Goal: Task Accomplishment & Management: Manage account settings

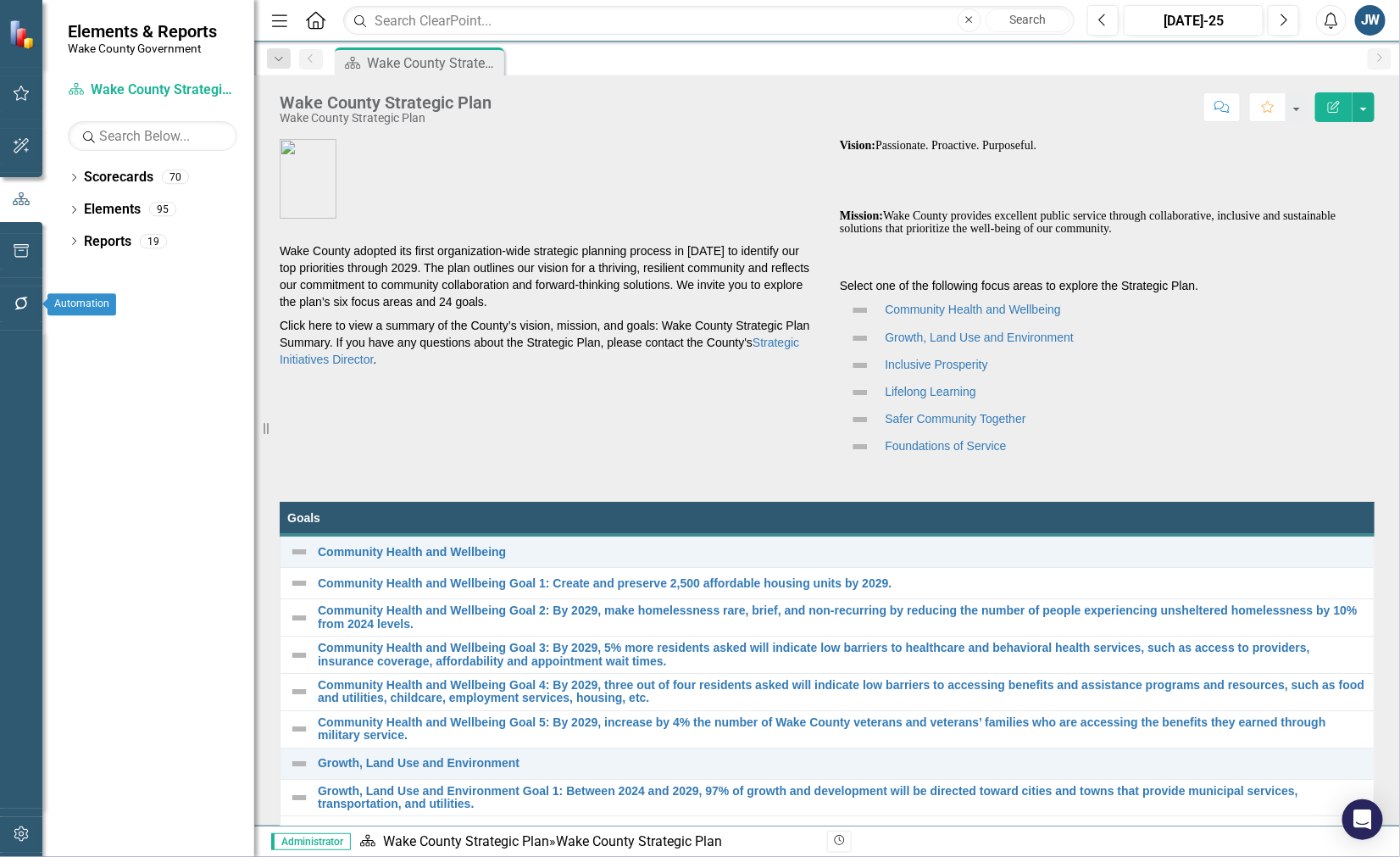
click at [18, 302] on icon "button" at bounding box center [21, 303] width 18 height 13
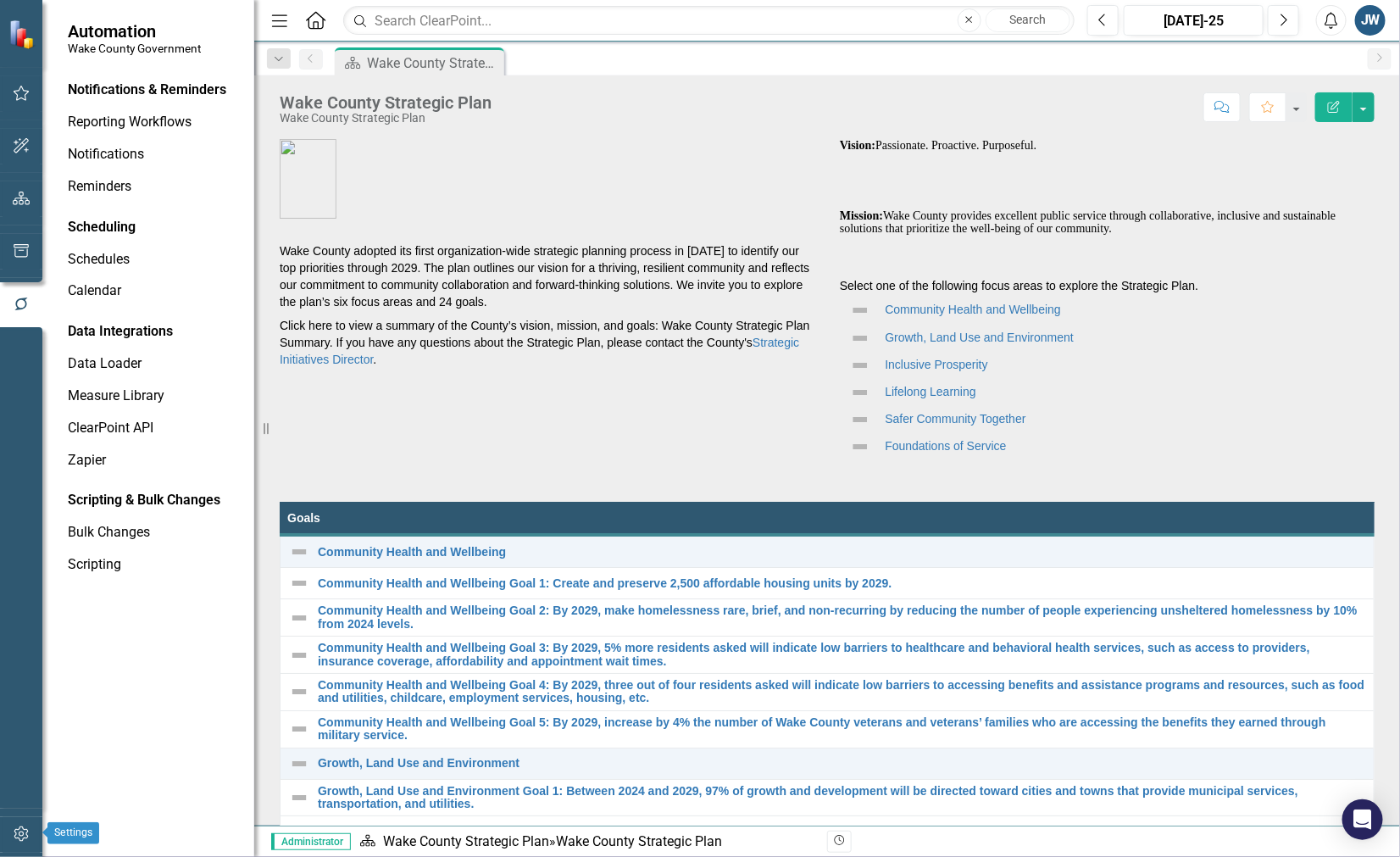
click at [18, 829] on icon "button" at bounding box center [20, 833] width 14 height 15
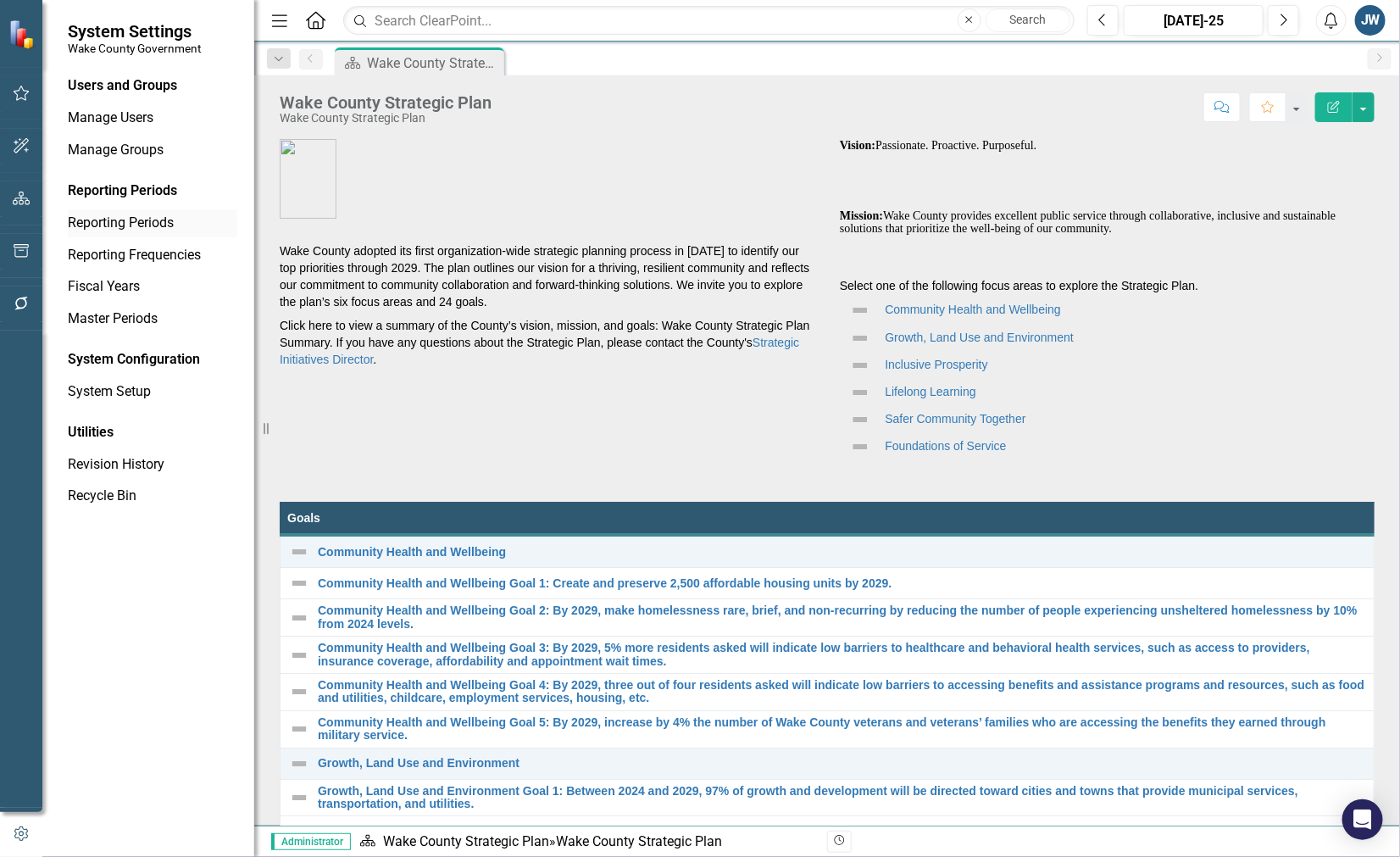
click at [129, 216] on link "Reporting Periods" at bounding box center [152, 223] width 170 height 19
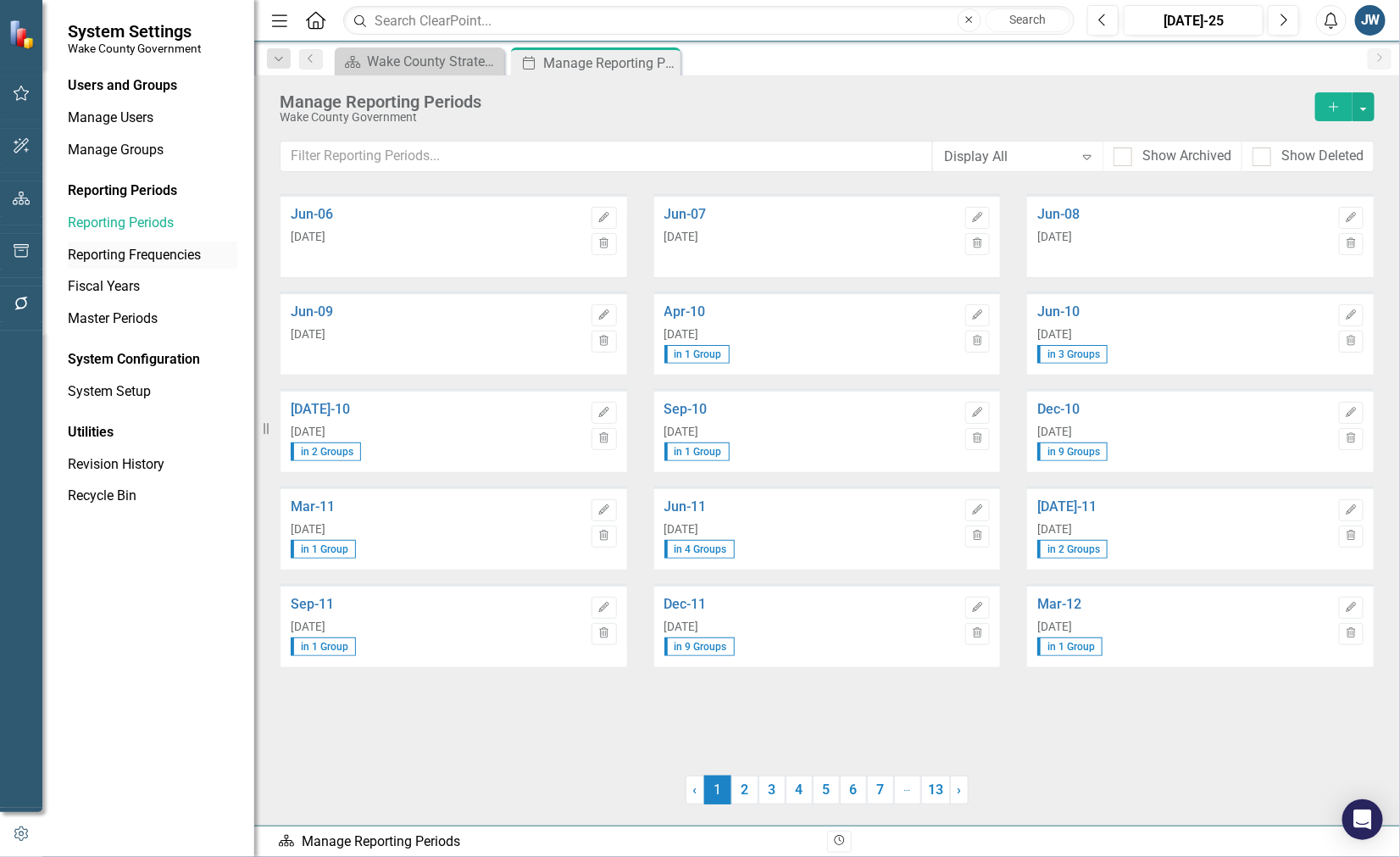
click at [92, 250] on link "Reporting Frequencies" at bounding box center [152, 255] width 170 height 19
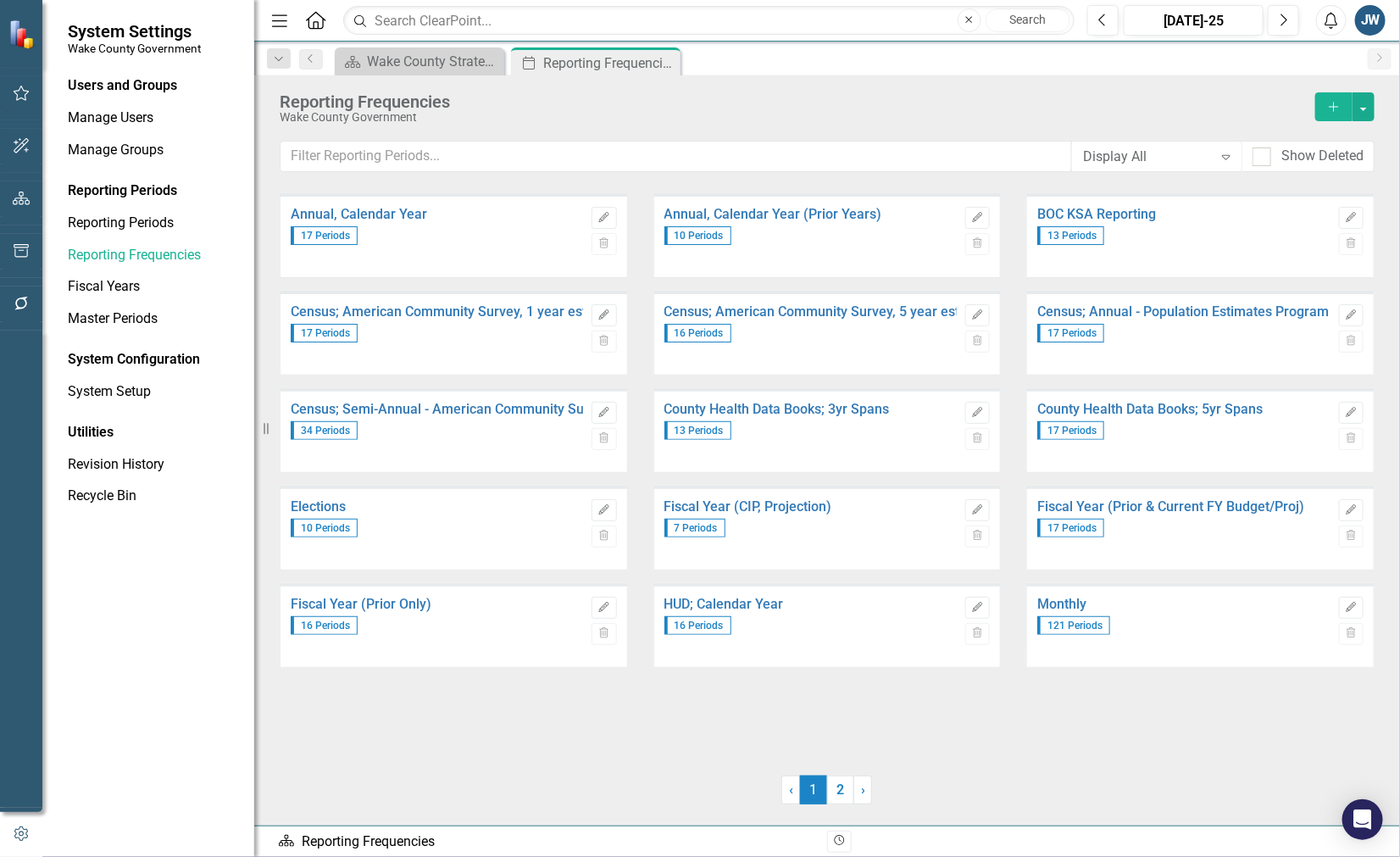
click at [1337, 106] on icon "button" at bounding box center [1333, 106] width 10 height 10
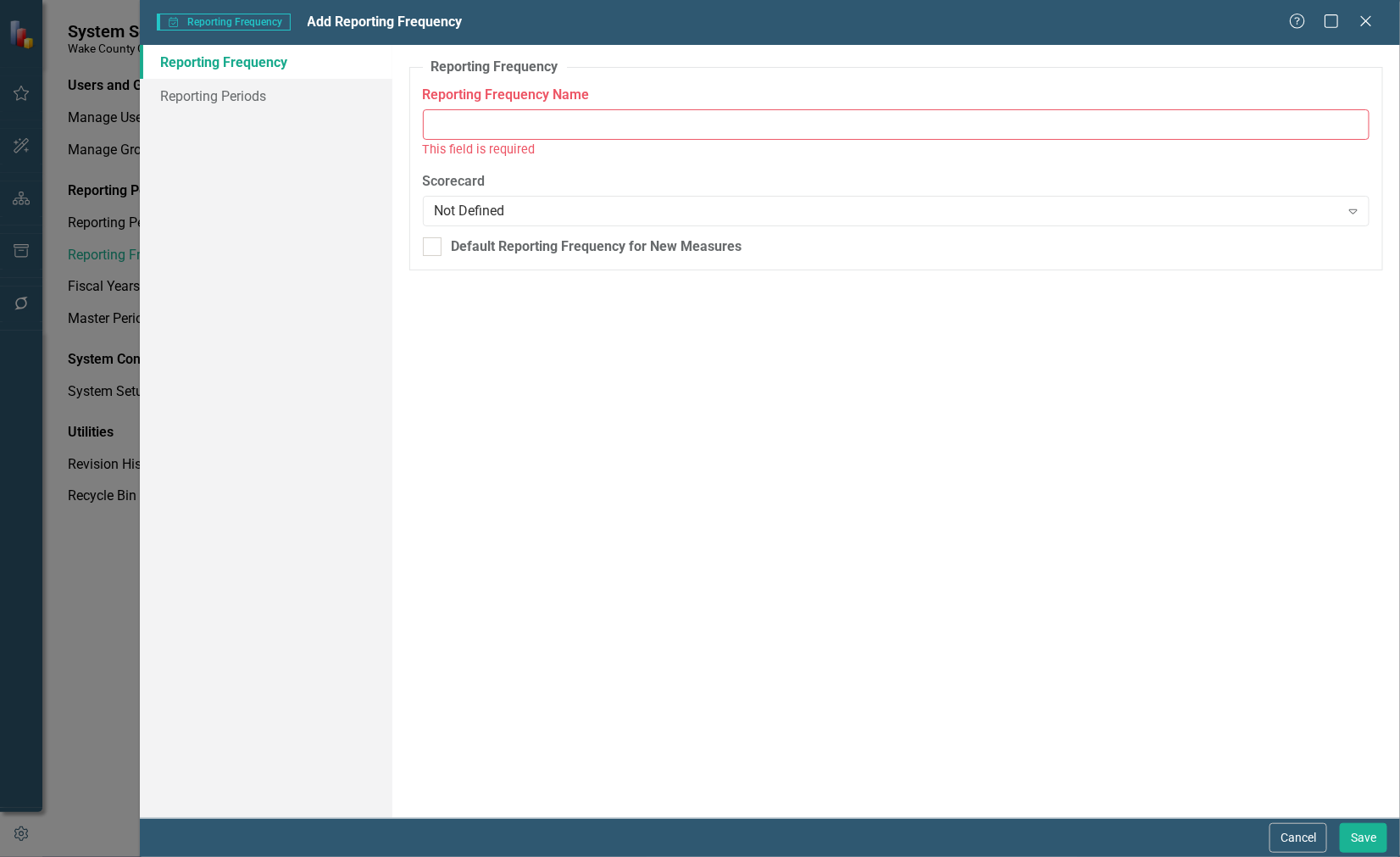
click at [511, 126] on input "Reporting Frequency Name" at bounding box center [897, 125] width 947 height 32
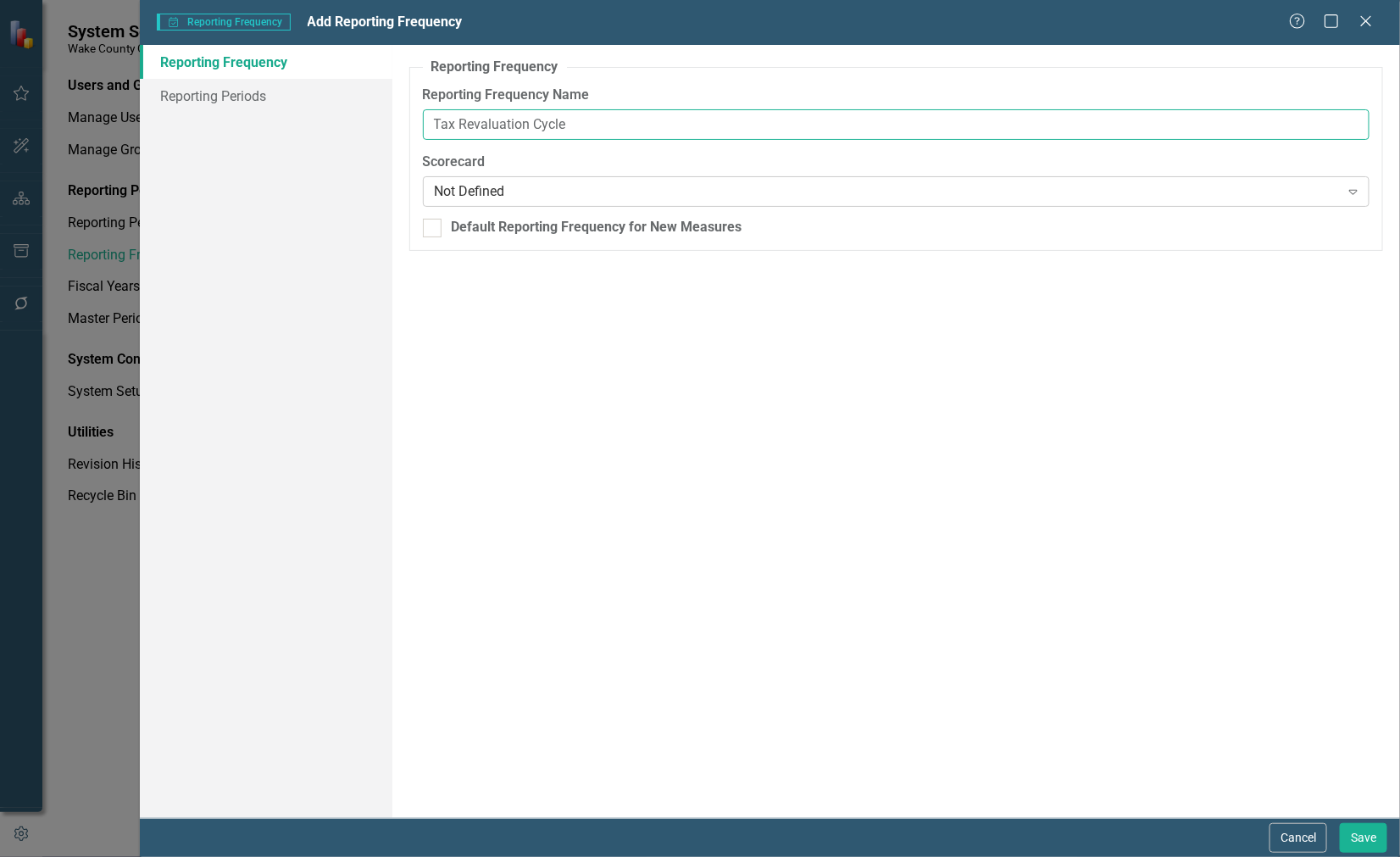
type input "Tax Revaluation Cycle"
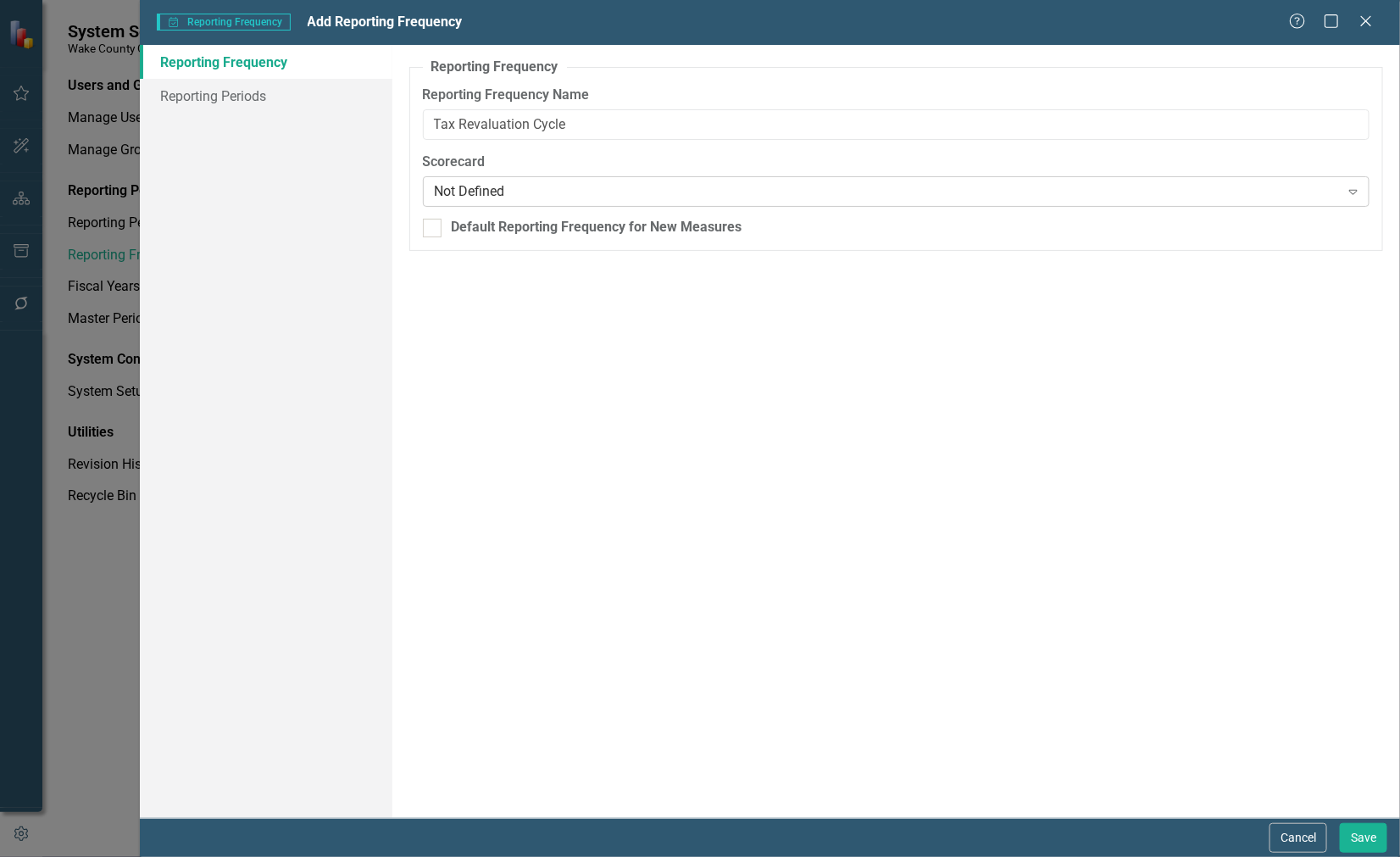
click at [568, 189] on div "Not Defined" at bounding box center [887, 192] width 905 height 19
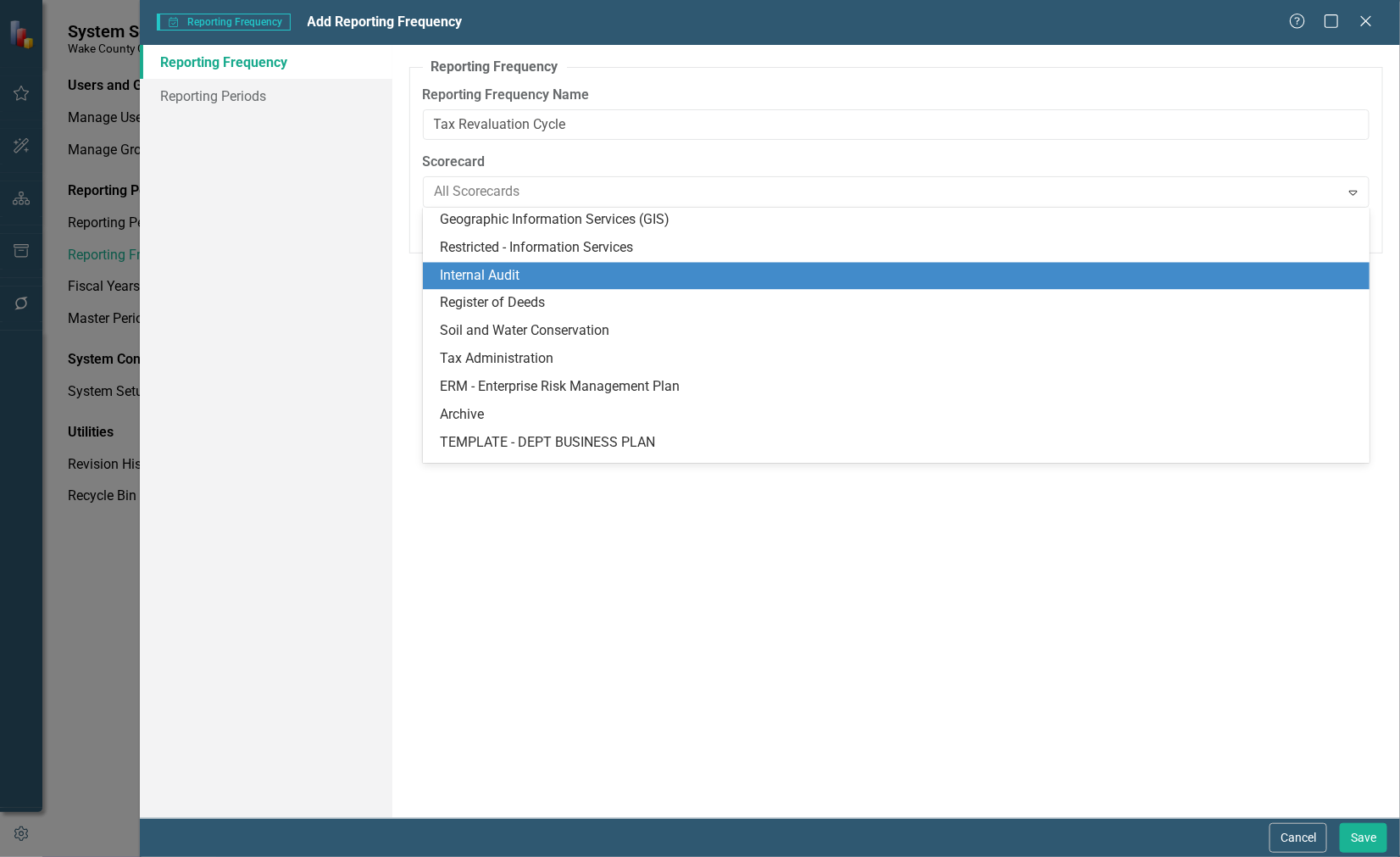
scroll to position [1483, 0]
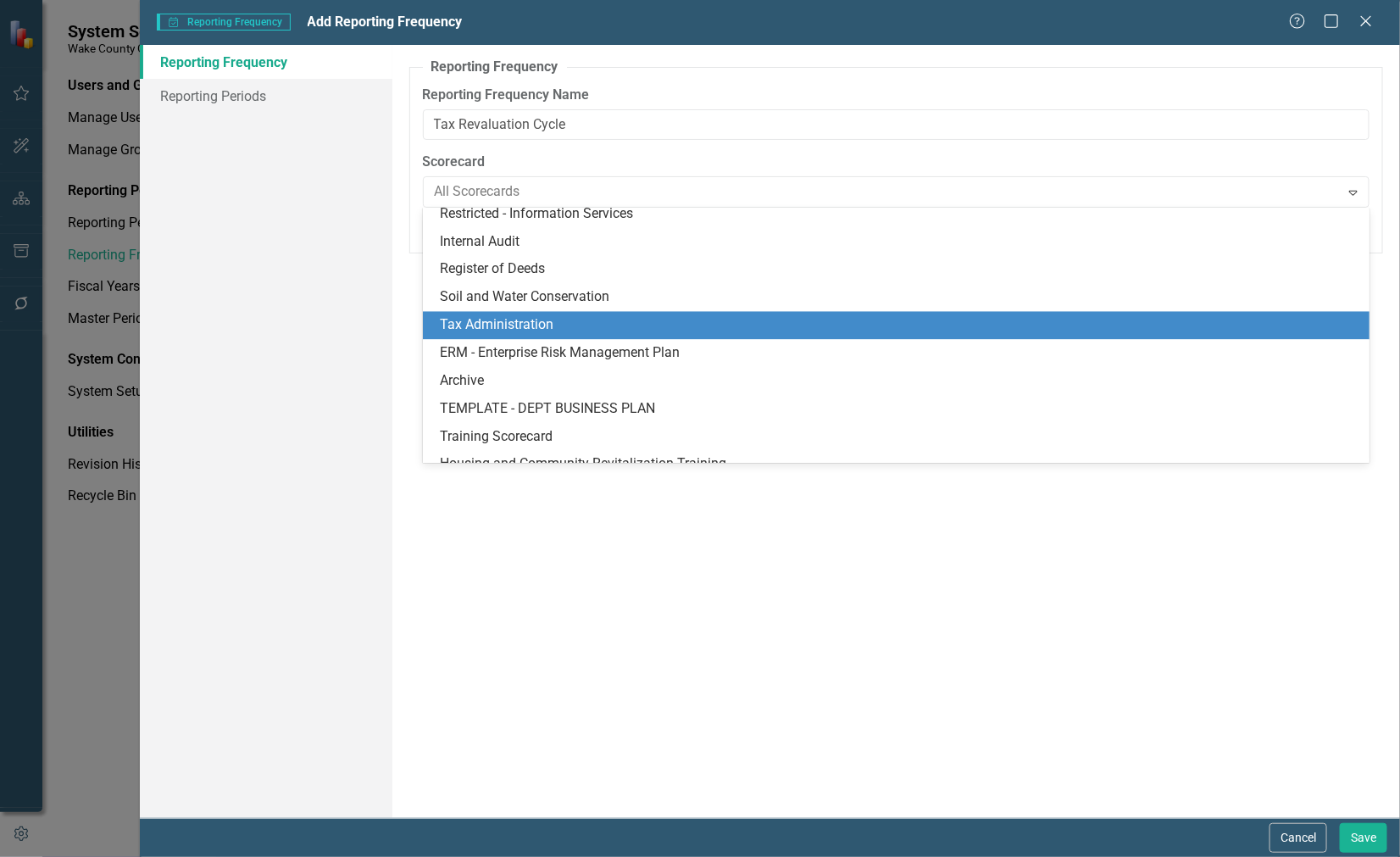
click at [551, 331] on div "Tax Administration" at bounding box center [899, 326] width 920 height 19
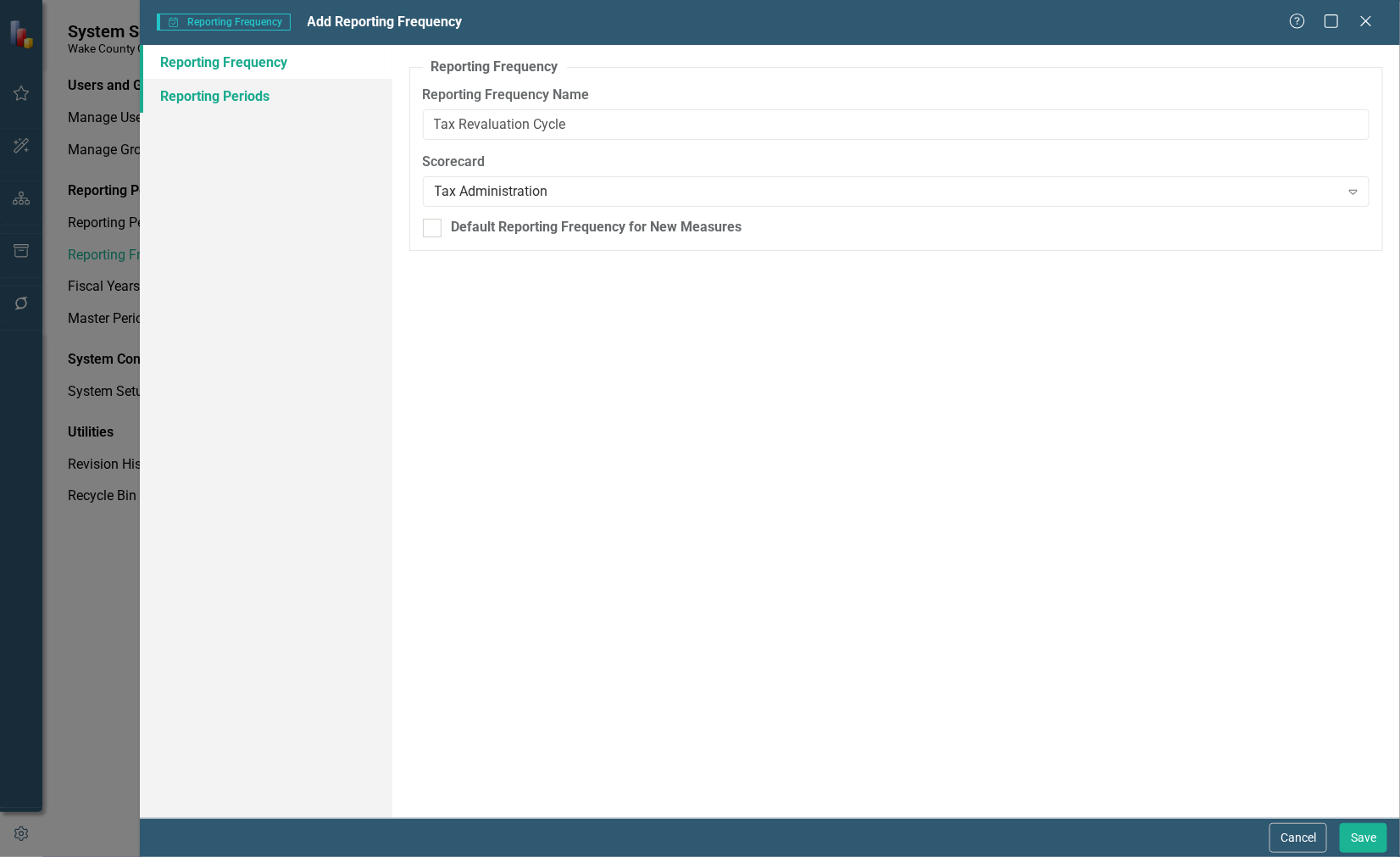
click at [206, 102] on link "Reporting Periods" at bounding box center [266, 96] width 252 height 34
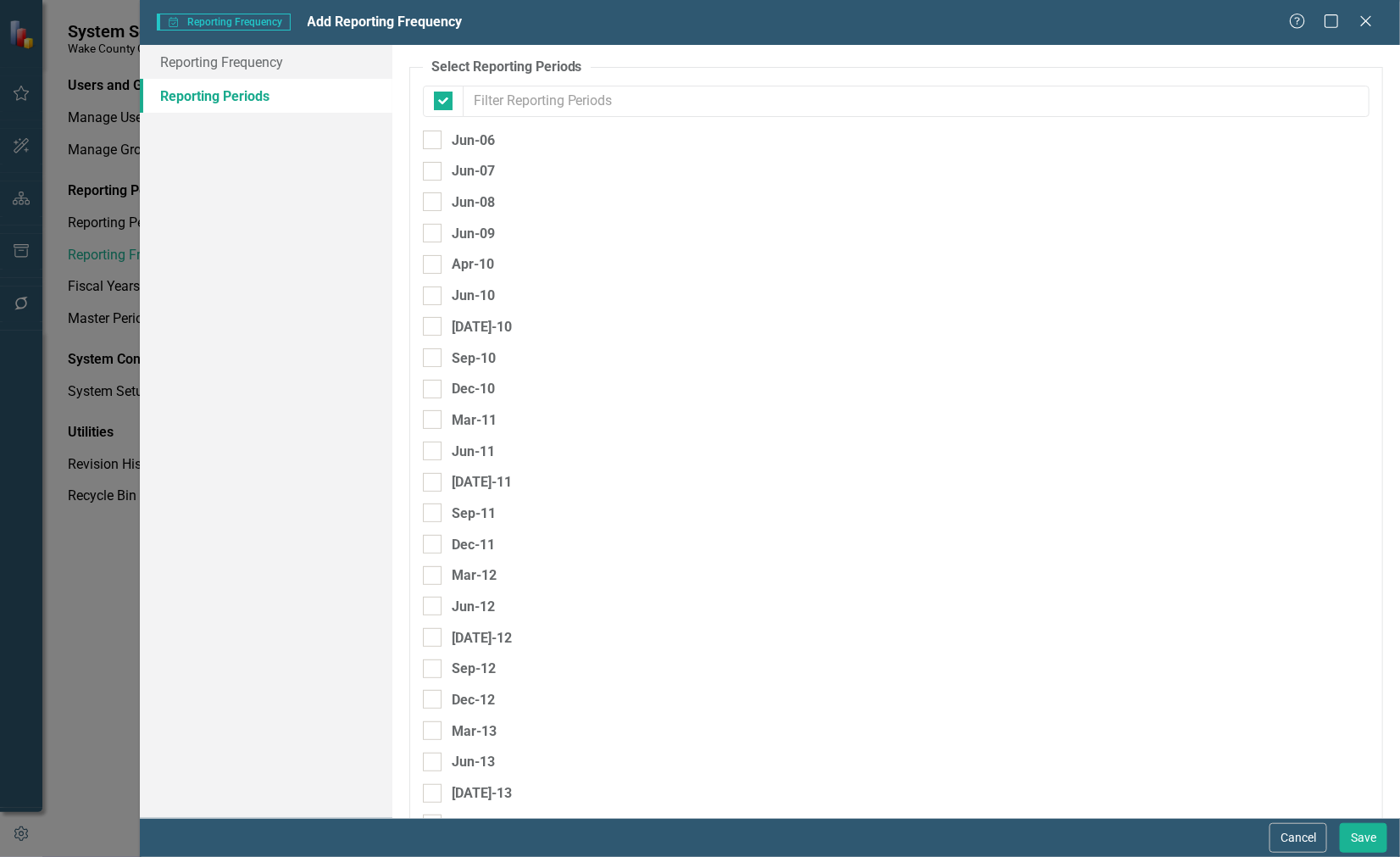
checkbox input "false"
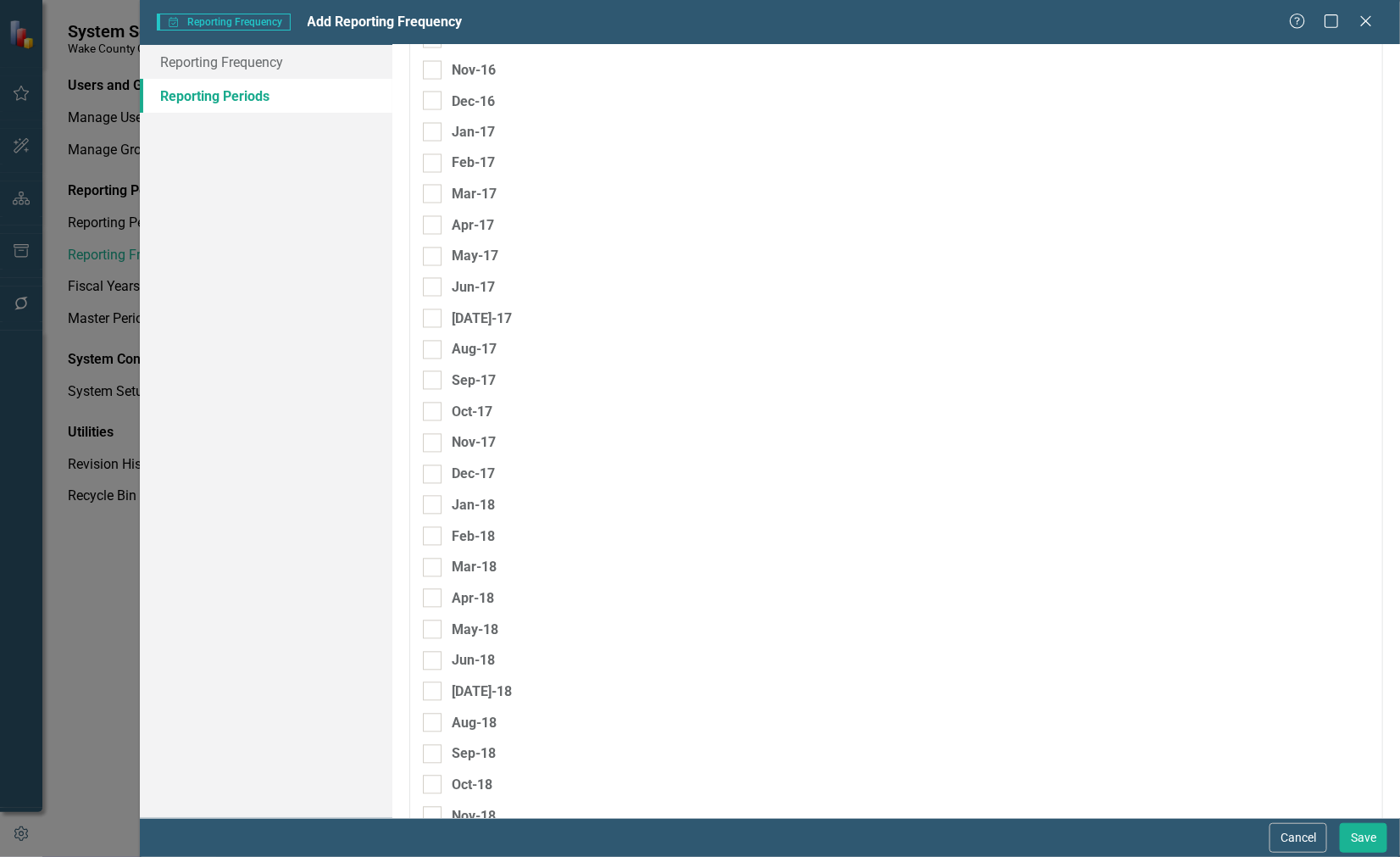
scroll to position [1207, 0]
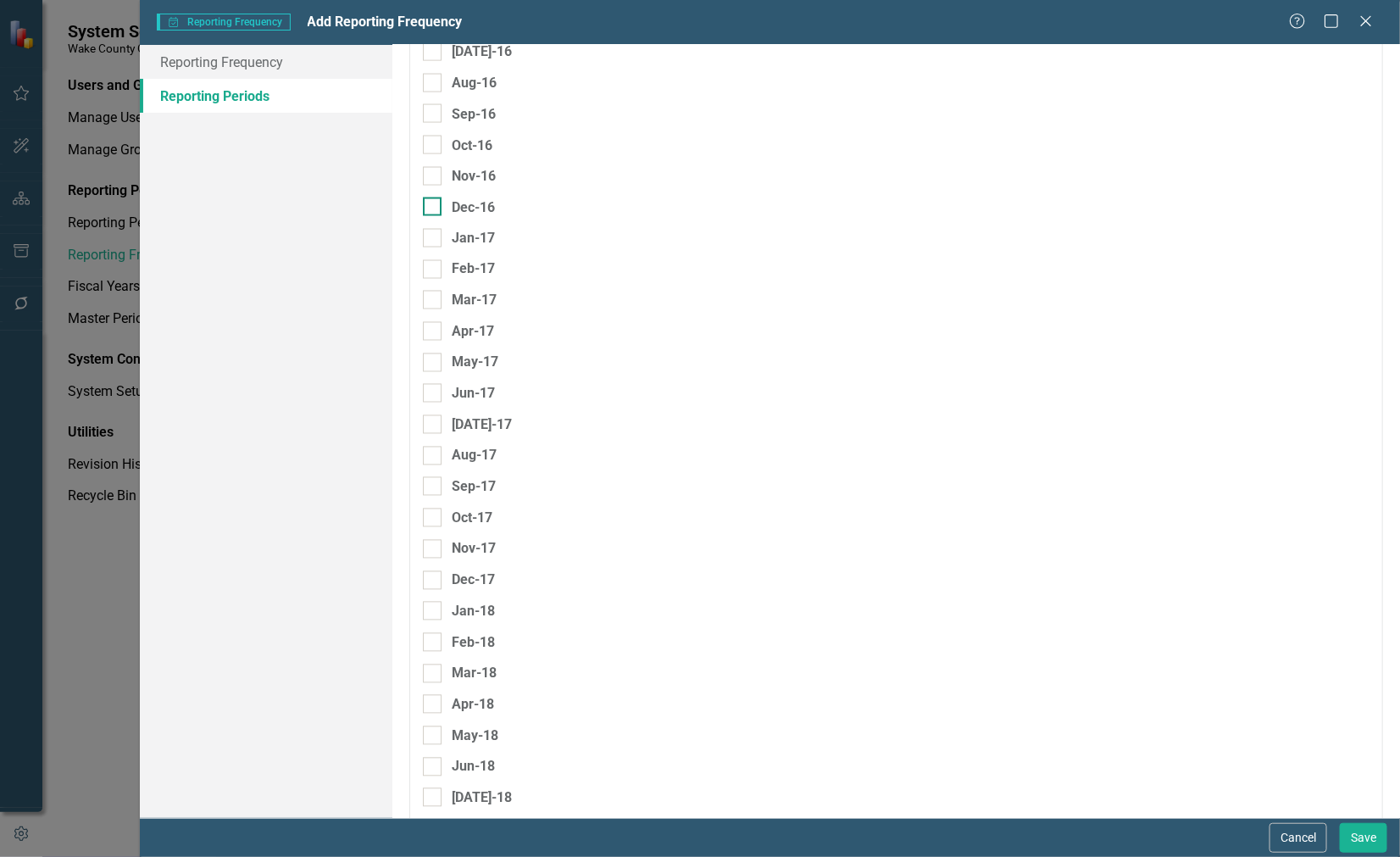
click at [430, 200] on input "Dec-16" at bounding box center [429, 202] width 11 height 11
checkbox input "true"
click at [947, 200] on input "text" at bounding box center [1017, 212] width 218 height 32
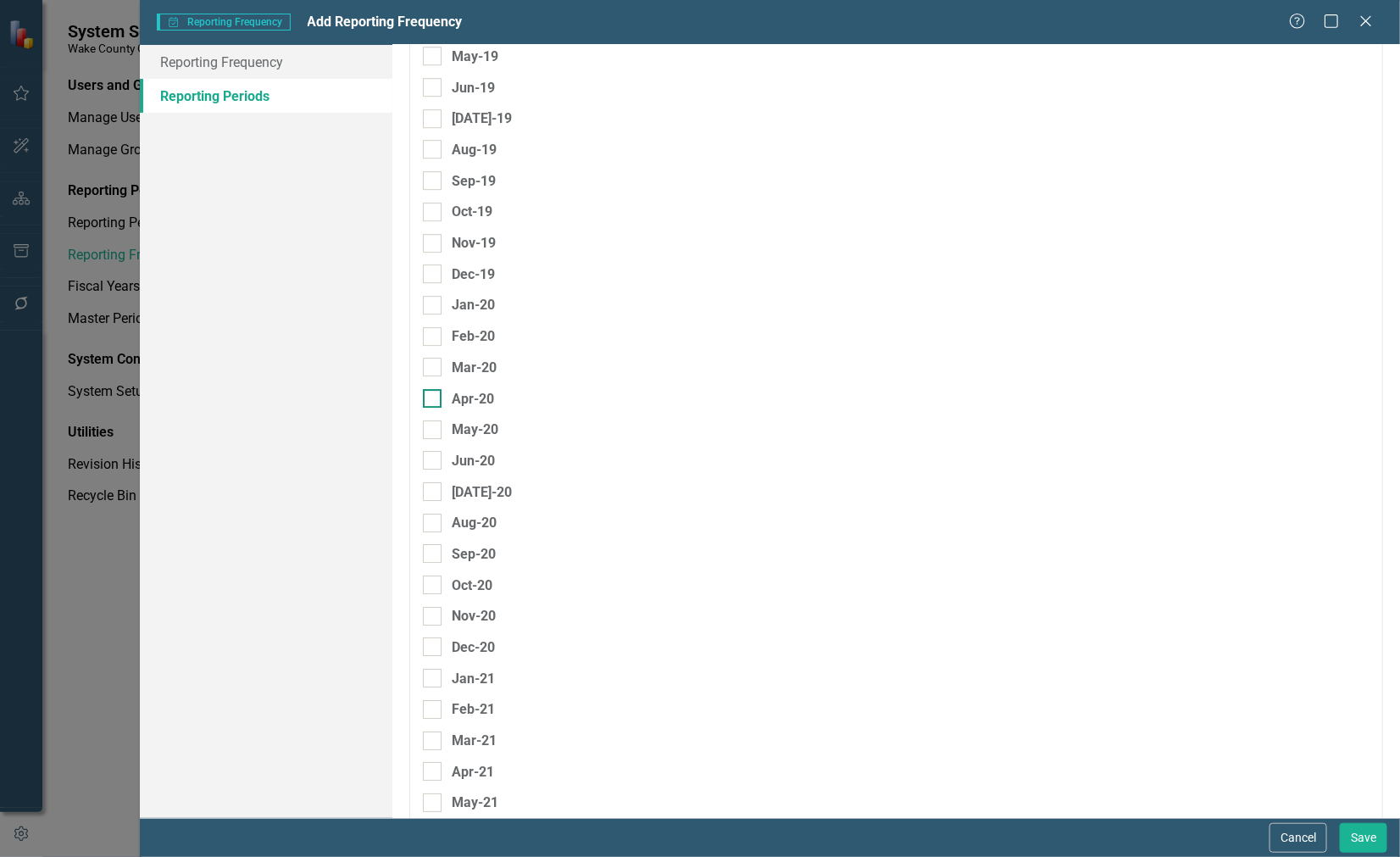
scroll to position [2479, 0]
type input "CY 2016"
click at [464, 418] on div "Dec-20" at bounding box center [473, 428] width 43 height 21
click at [434, 419] on input "Dec-20" at bounding box center [429, 424] width 11 height 11
checkbox input "true"
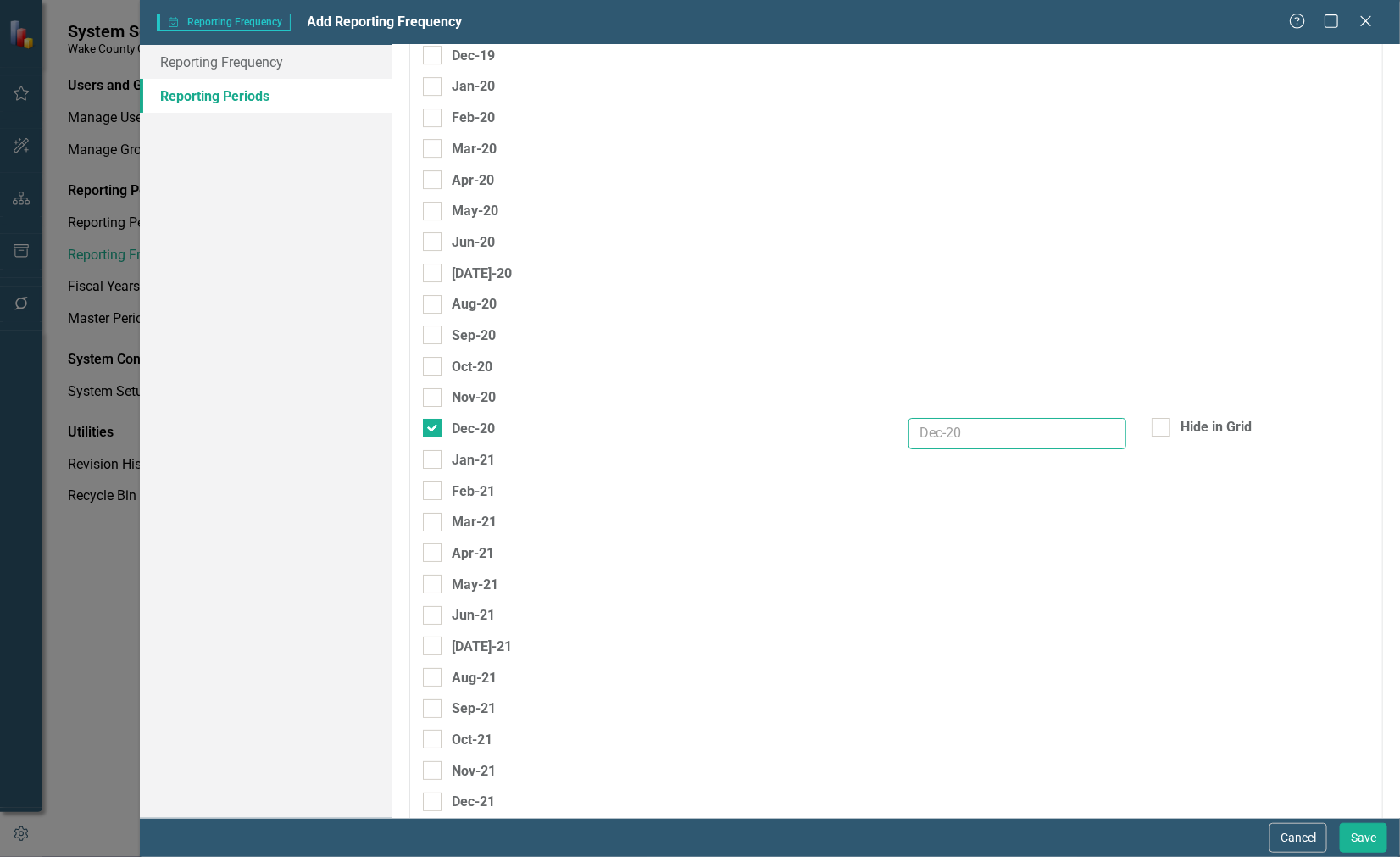
click at [990, 418] on input "text" at bounding box center [1017, 434] width 218 height 32
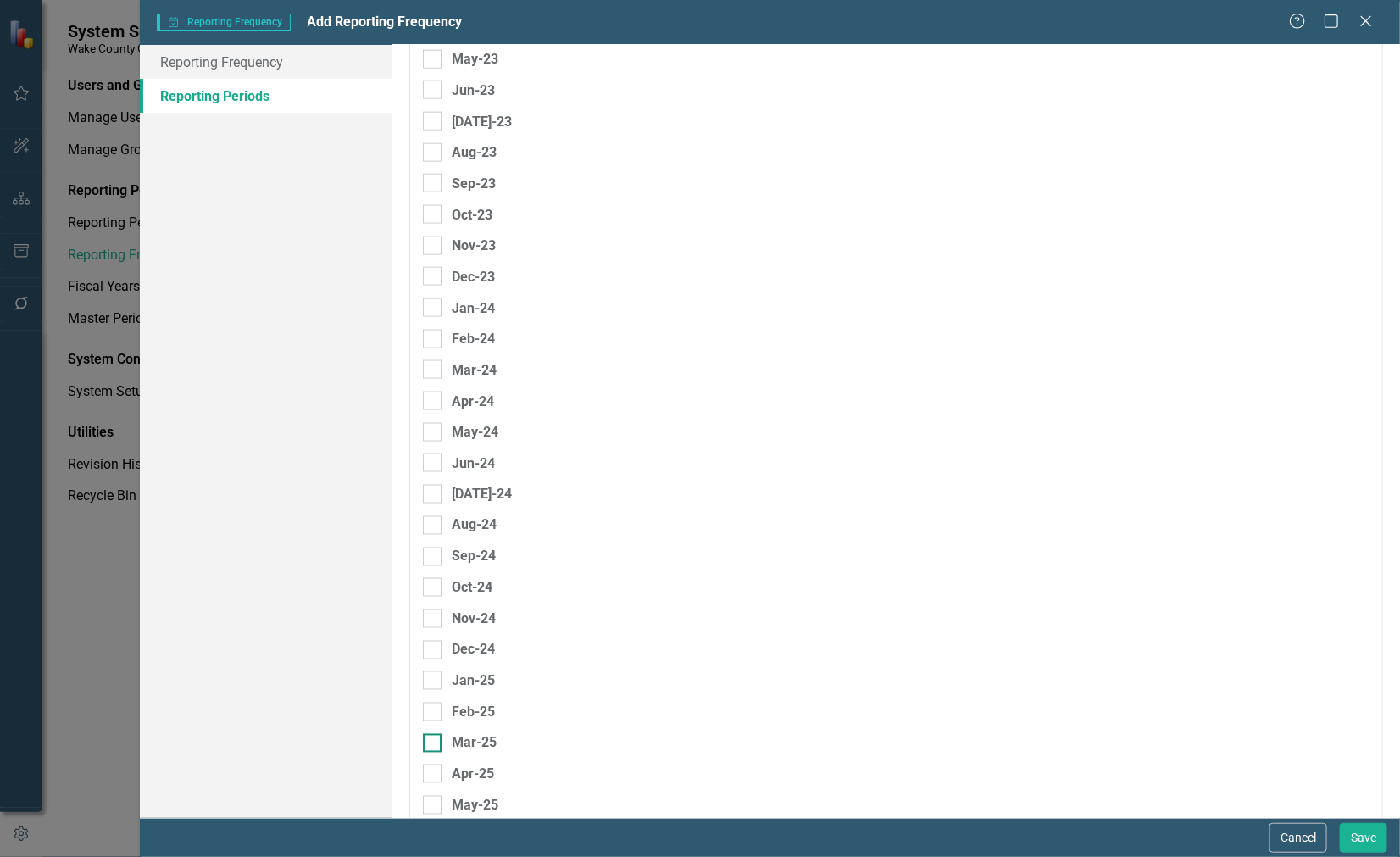
scroll to position [3856, 0]
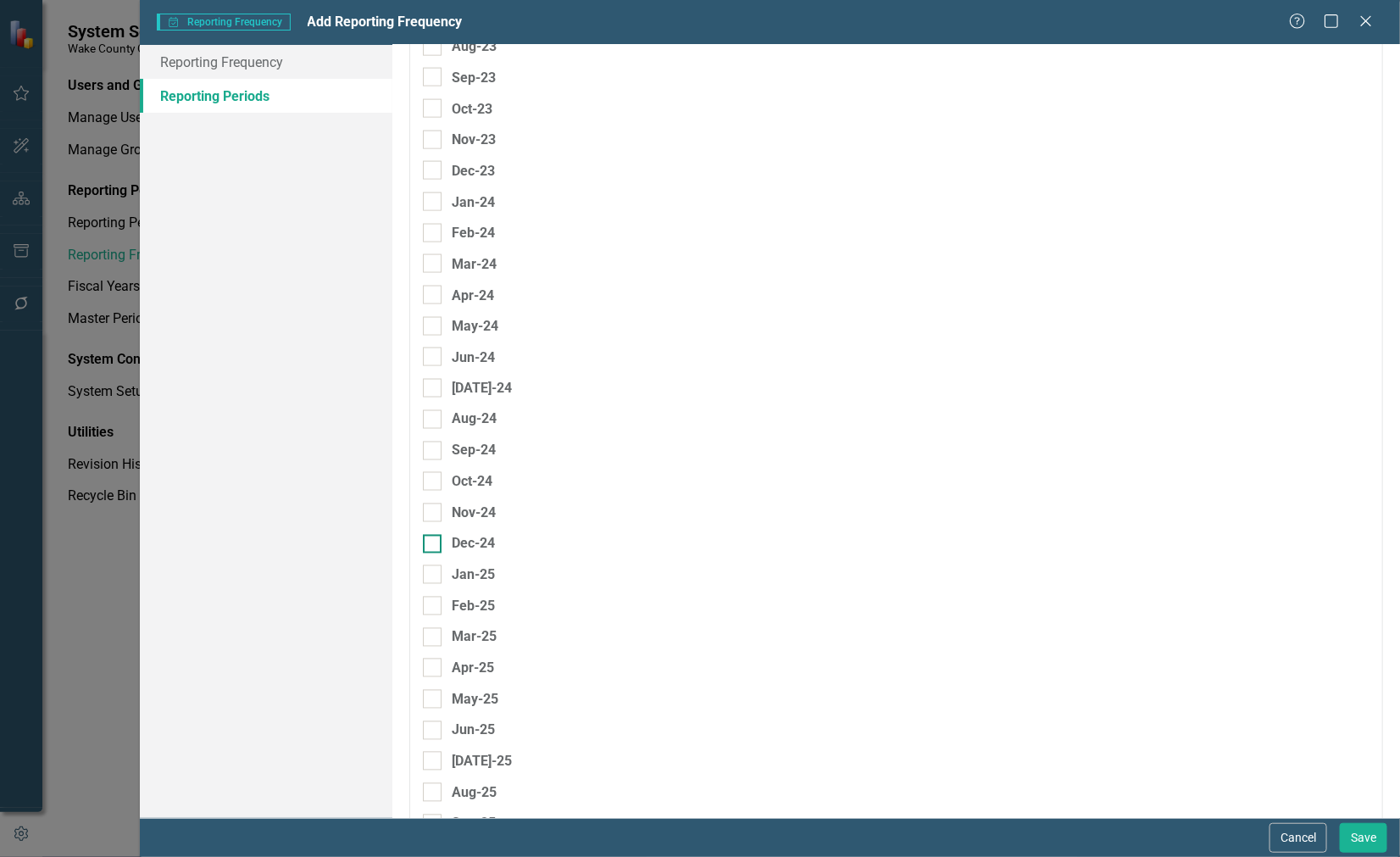
type input "CY 2020"
click at [430, 535] on div at bounding box center [432, 544] width 18 height 18
click at [430, 535] on input "Dec-24" at bounding box center [429, 540] width 11 height 11
checkbox input "true"
click at [931, 533] on input "text" at bounding box center [1017, 549] width 218 height 32
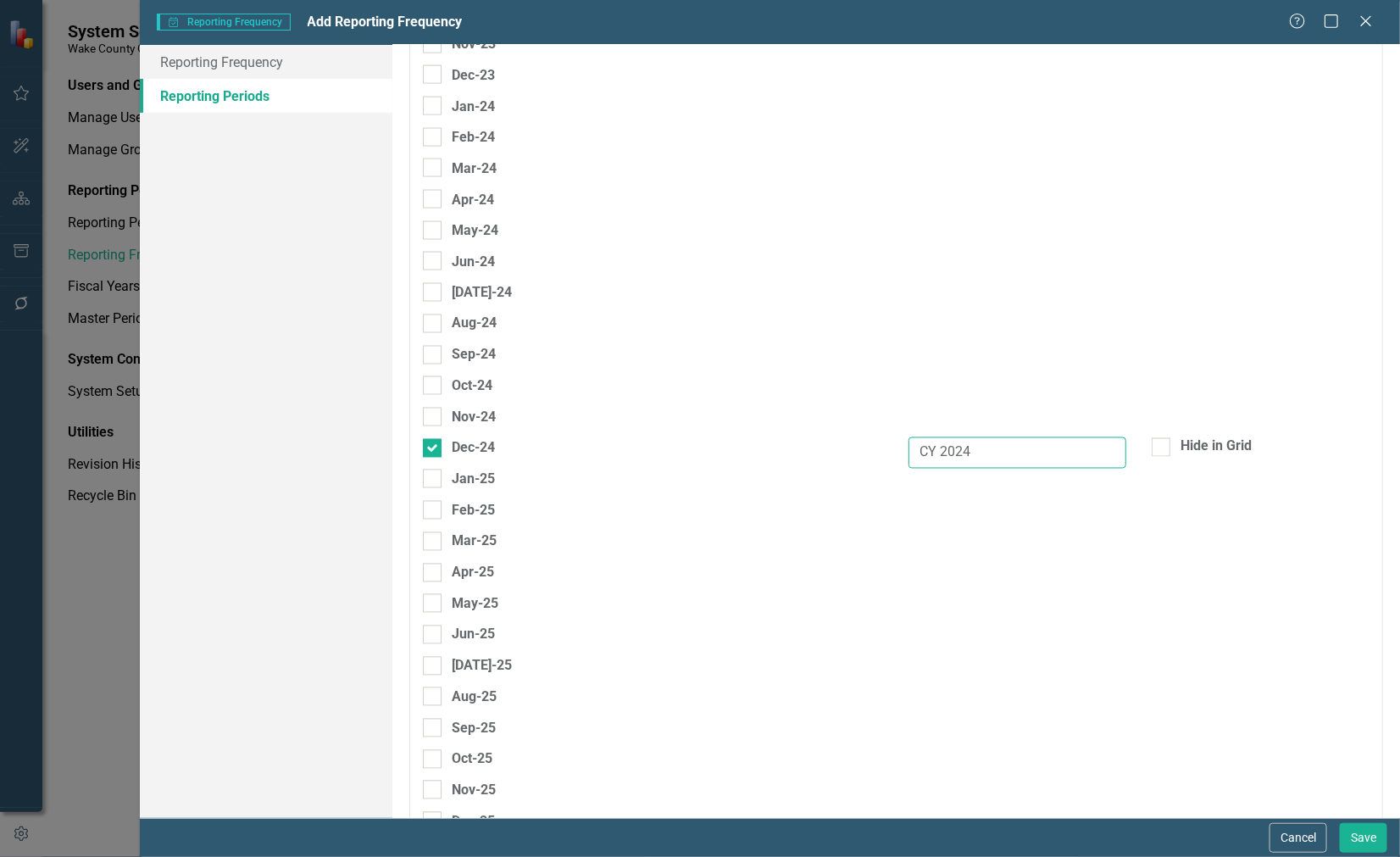
type input "CY 2024"
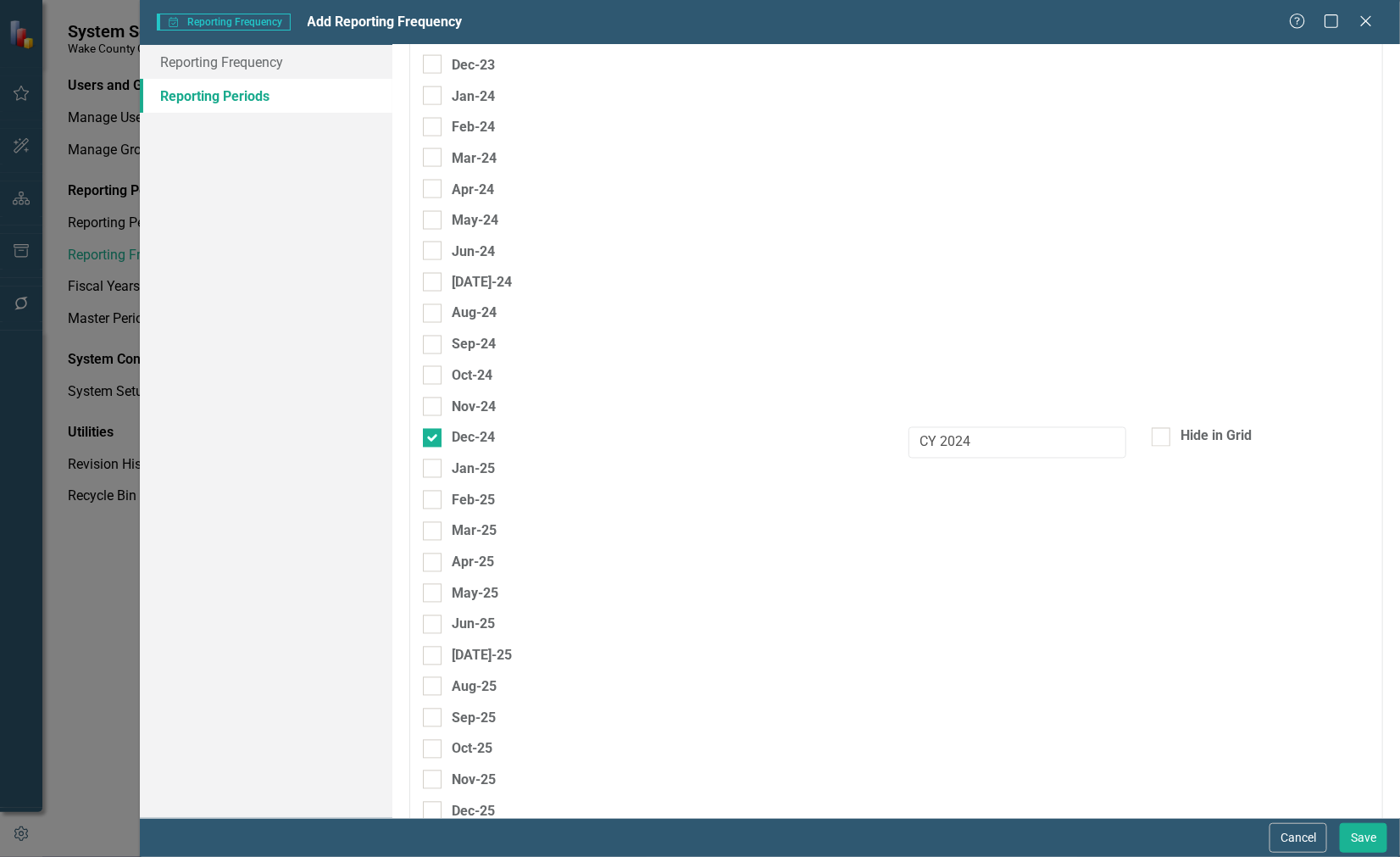
click at [743, 645] on div "[DATE]-25" at bounding box center [653, 661] width 487 height 32
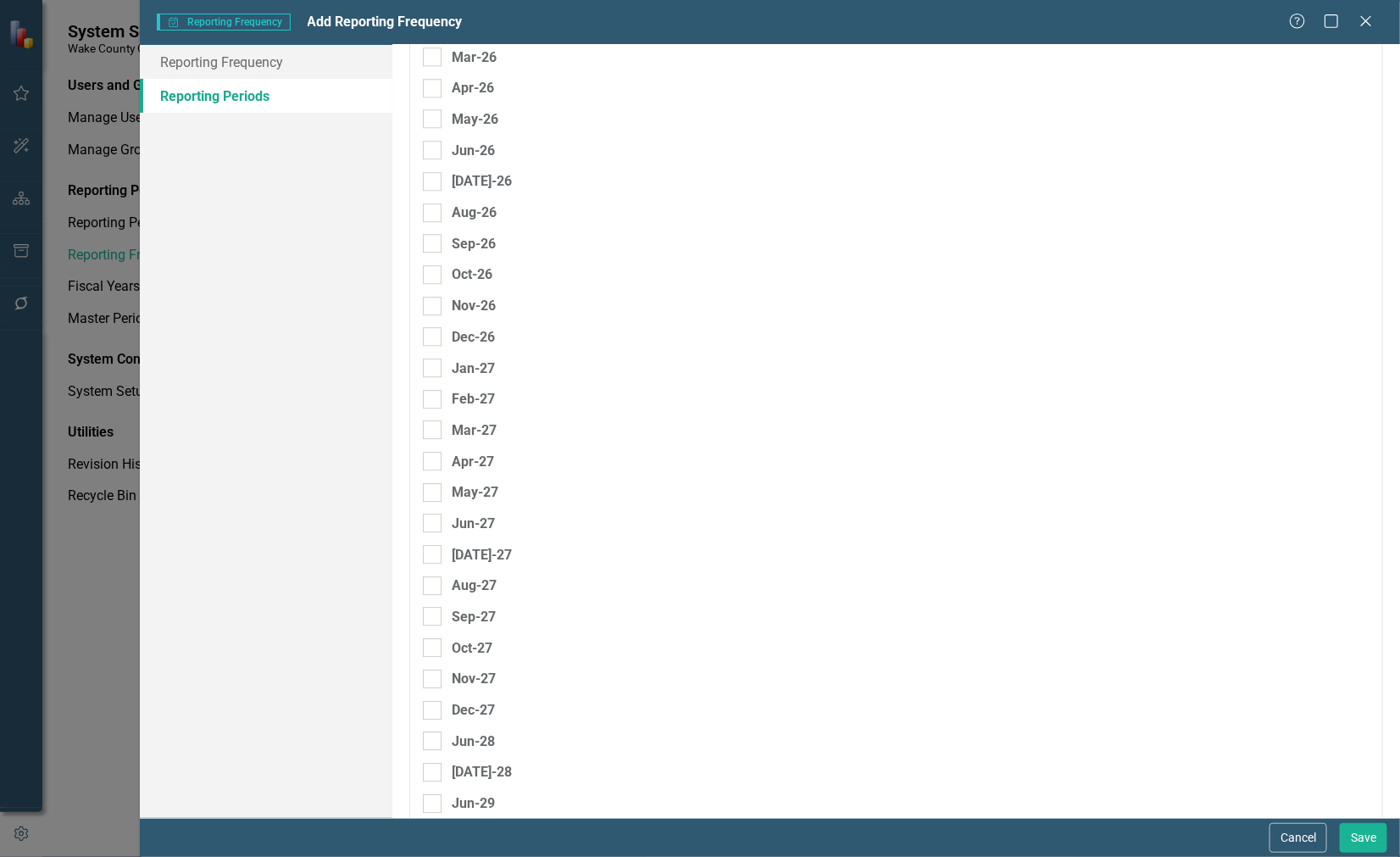
scroll to position [4918, 0]
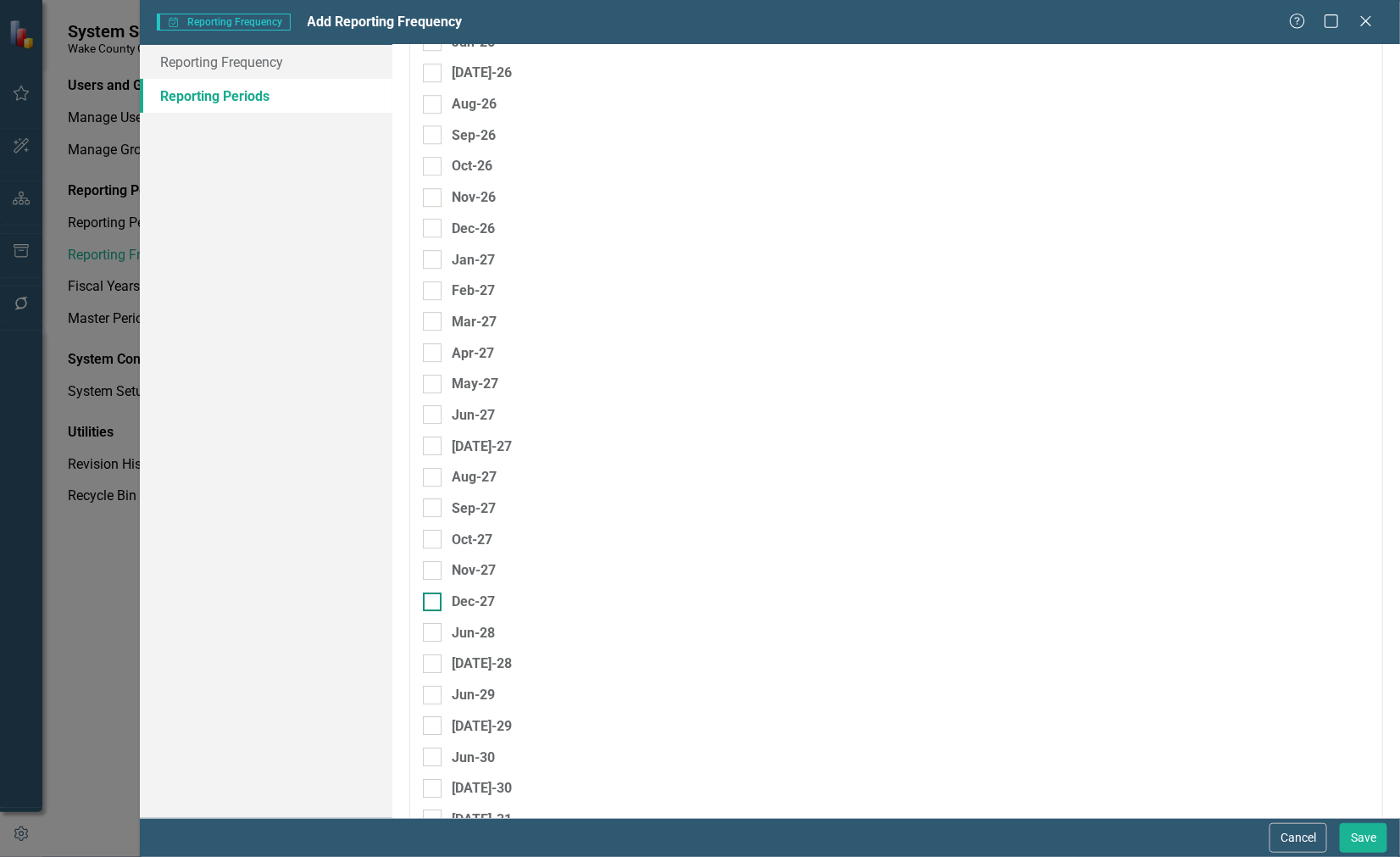
click at [430, 592] on input "Dec-27" at bounding box center [429, 597] width 11 height 11
checkbox input "true"
click at [949, 590] on input "text" at bounding box center [1017, 606] width 218 height 32
type input "CY 2027"
click at [746, 654] on div "[DATE]-28" at bounding box center [653, 670] width 487 height 32
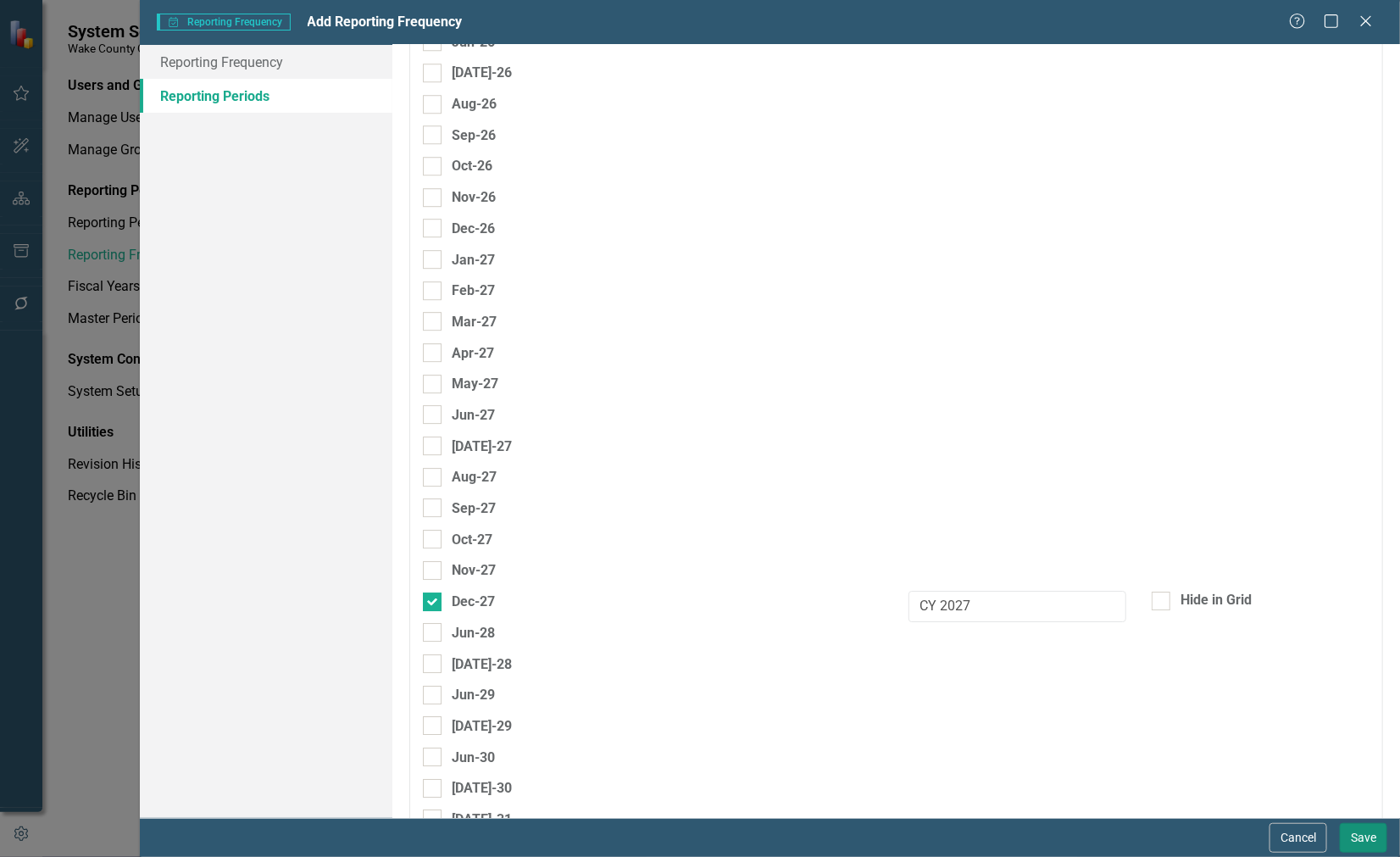
click at [1367, 835] on button "Save" at bounding box center [1364, 838] width 48 height 30
